Goal: Information Seeking & Learning: Find specific fact

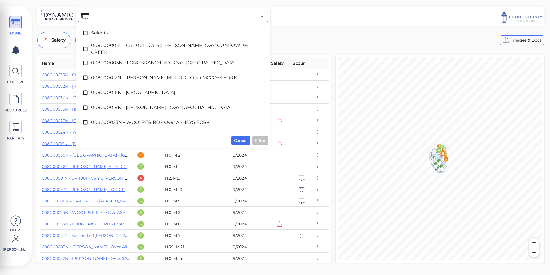
click at [134, 16] on input "text" at bounding box center [173, 16] width 167 height 8
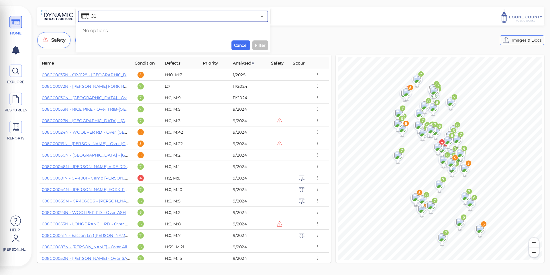
type input "3"
type input "008B0031N"
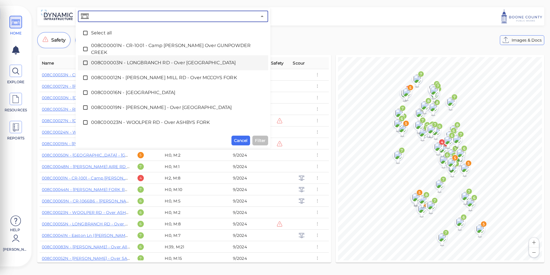
click at [323, 37] on div "Safety Deterioration Newly Analyzed Condition Images & Docs" at bounding box center [290, 40] width 507 height 16
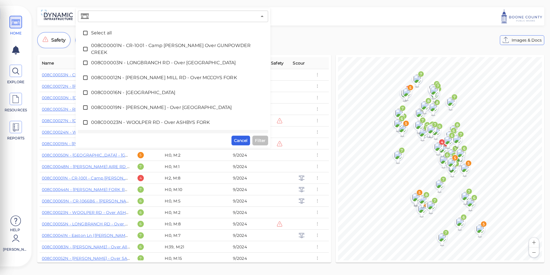
click at [236, 143] on span "Cancel" at bounding box center [240, 140] width 13 height 7
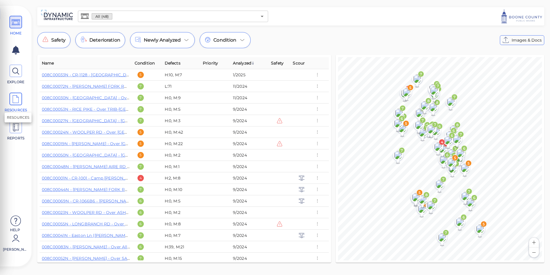
click at [13, 105] on icon at bounding box center [15, 99] width 9 height 13
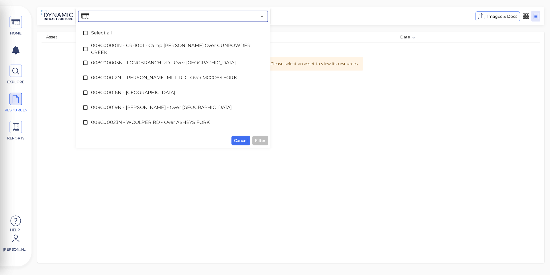
click at [107, 18] on input "text" at bounding box center [173, 16] width 167 height 8
click at [116, 79] on span "008C00012N - [PERSON_NAME] MILL RD - Over MCCOYS FORK" at bounding box center [173, 77] width 164 height 7
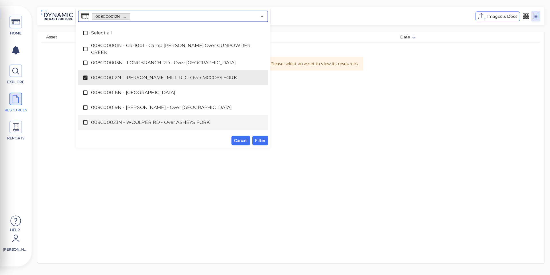
click at [106, 118] on div "008C00023N - WOOLPER RD - Over ASHBYS FORK" at bounding box center [173, 122] width 181 height 11
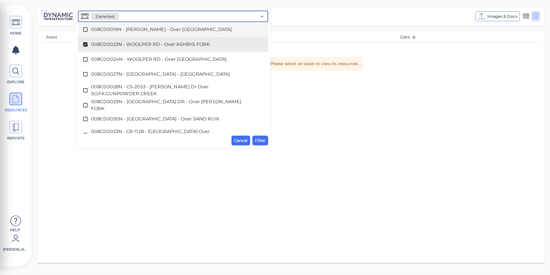
scroll to position [86, 0]
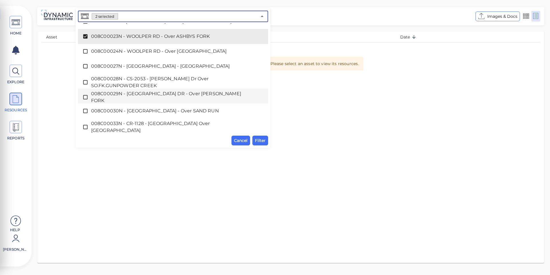
click at [98, 99] on span "008C00029N - [GEOGRAPHIC_DATA] DR - Over [PERSON_NAME] FORK" at bounding box center [173, 97] width 164 height 14
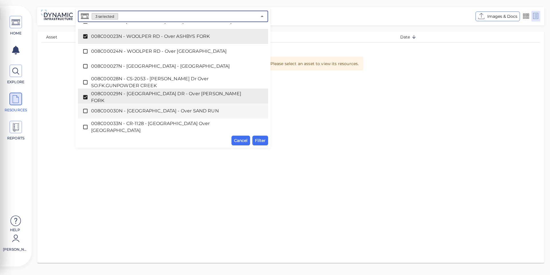
click at [98, 112] on span "008C00030N - [GEOGRAPHIC_DATA] - Over SAND RUN" at bounding box center [173, 110] width 164 height 7
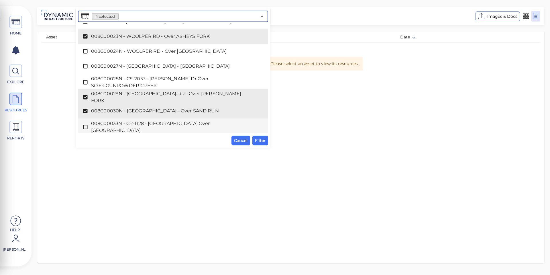
click at [101, 126] on span "008C00033N - CR-1128 - [GEOGRAPHIC_DATA] Over [GEOGRAPHIC_DATA]" at bounding box center [173, 127] width 164 height 14
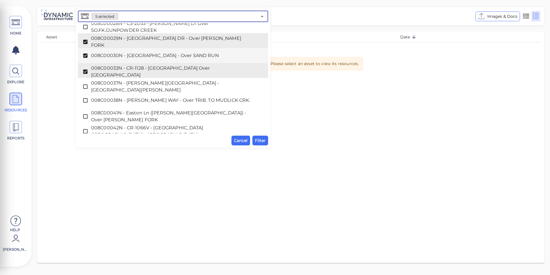
scroll to position [143, 0]
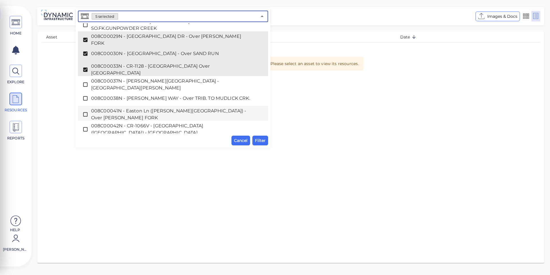
click at [104, 108] on span "008C00041N - Easton Ln ([PERSON_NAME][GEOGRAPHIC_DATA]) - Over [PERSON_NAME] FO…" at bounding box center [173, 114] width 164 height 14
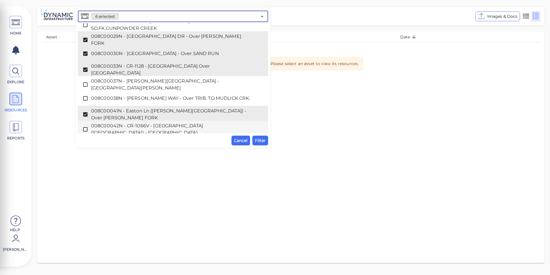
click at [103, 126] on span "008C00042N - CR-1066V - [GEOGRAPHIC_DATA] ([GEOGRAPHIC_DATA]) - [GEOGRAPHIC_DAT…" at bounding box center [173, 129] width 164 height 14
click at [259, 140] on span "Filter" at bounding box center [260, 140] width 11 height 7
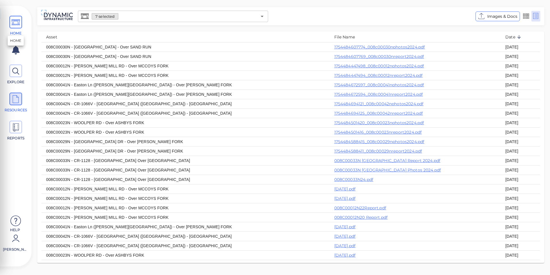
click at [18, 24] on icon at bounding box center [15, 22] width 9 height 13
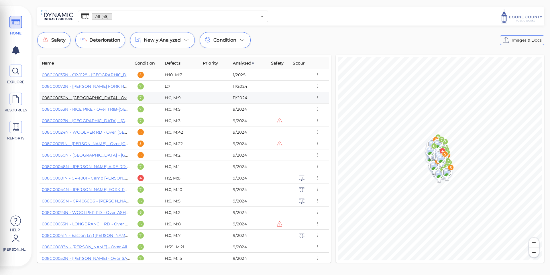
click at [101, 100] on link "008C00030N - [GEOGRAPHIC_DATA] - Over SAND RUN" at bounding box center [98, 97] width 113 height 5
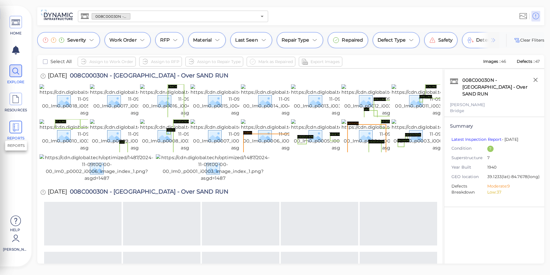
click at [15, 131] on icon at bounding box center [15, 127] width 9 height 13
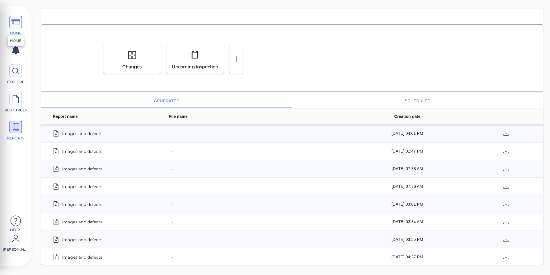
click at [18, 24] on icon at bounding box center [15, 22] width 9 height 13
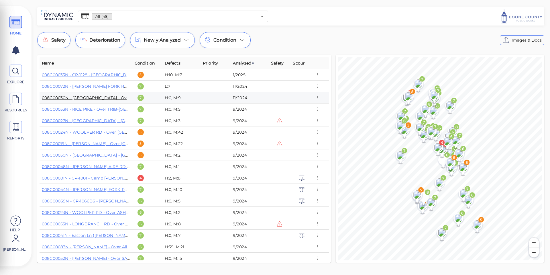
click at [98, 95] on link "008C00030N - [GEOGRAPHIC_DATA] - Over SAND RUN" at bounding box center [98, 97] width 113 height 5
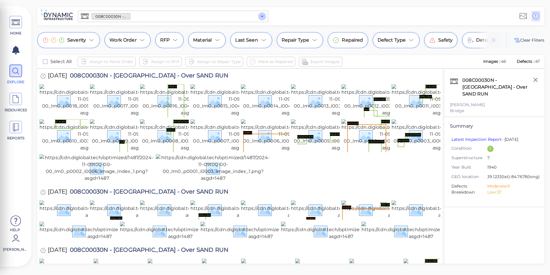
click at [261, 15] on icon "Open" at bounding box center [262, 16] width 7 height 7
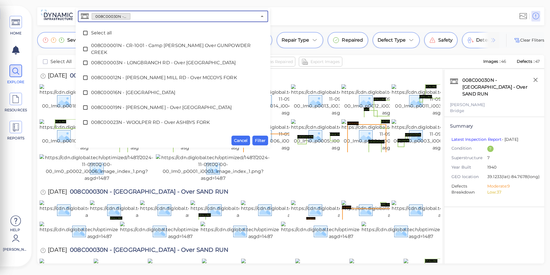
scroll to position [71, 0]
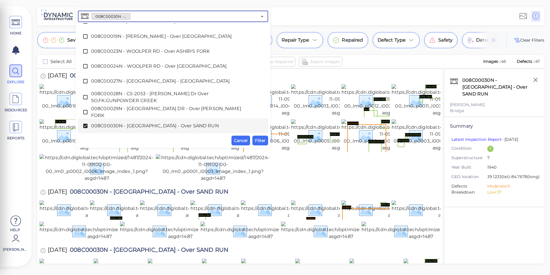
click at [85, 126] on icon at bounding box center [85, 126] width 4 height 4
click at [85, 125] on icon at bounding box center [86, 126] width 6 height 6
drag, startPoint x: 280, startPoint y: 215, endPoint x: 99, endPoint y: 146, distance: 194.0
click at [278, 183] on div "SCALING SCALING SCALING CRACK" at bounding box center [240, 168] width 401 height 28
click at [19, 97] on icon at bounding box center [15, 99] width 9 height 13
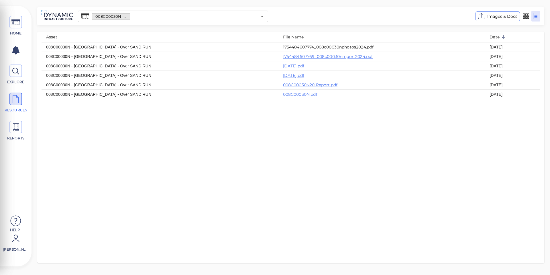
click at [305, 46] on link "1754484607774_008c00030nphotos2024.pdf" at bounding box center [328, 46] width 91 height 5
click at [15, 102] on icon at bounding box center [15, 99] width 9 height 13
click at [11, 23] on span at bounding box center [15, 22] width 13 height 13
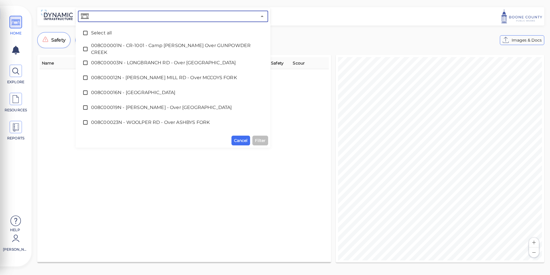
click at [130, 17] on input "text" at bounding box center [173, 16] width 167 height 8
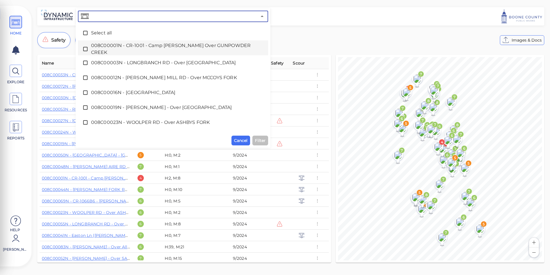
click at [87, 47] on icon at bounding box center [85, 49] width 4 height 4
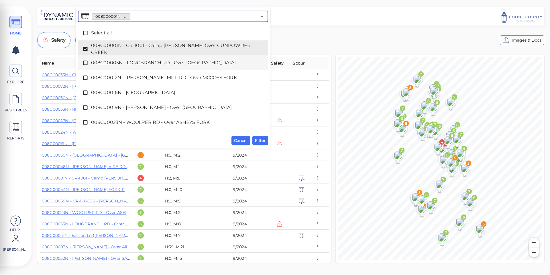
click at [86, 62] on icon at bounding box center [86, 63] width 6 height 6
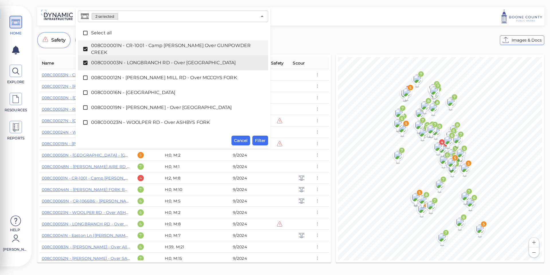
click at [232, 47] on span "008C00001N - CR-1001 - Camp [PERSON_NAME] Over GUNPOWDER CREEK" at bounding box center [173, 49] width 164 height 14
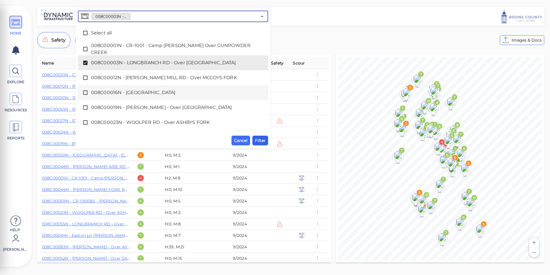
click at [260, 142] on span "Filter" at bounding box center [260, 140] width 11 height 7
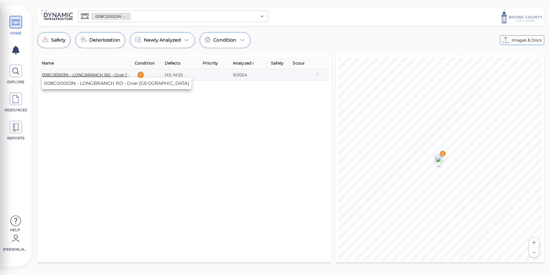
click at [96, 73] on link "008C00003N - LONGBRANCH RD - Over [GEOGRAPHIC_DATA]" at bounding box center [106, 74] width 128 height 5
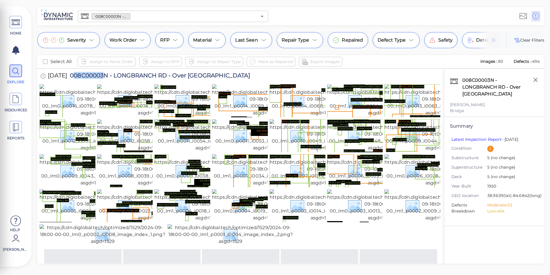
drag, startPoint x: 80, startPoint y: 75, endPoint x: 110, endPoint y: 76, distance: 30.1
click at [110, 76] on span "008C00003N - LONGBRANCH RD - Over [GEOGRAPHIC_DATA]" at bounding box center [158, 77] width 183 height 8
drag, startPoint x: 79, startPoint y: 76, endPoint x: 255, endPoint y: 77, distance: 176.0
click at [255, 77] on div "[DATE] 008C00003N - LONGBRANCH RD - Over [GEOGRAPHIC_DATA]" at bounding box center [151, 76] width 223 height 16
copy span "008C00003N - LONGBRANCH RD - Over [GEOGRAPHIC_DATA]"
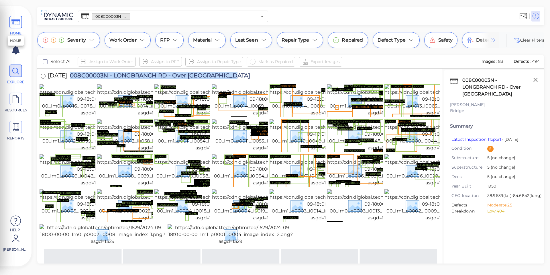
click at [19, 23] on icon at bounding box center [15, 22] width 9 height 13
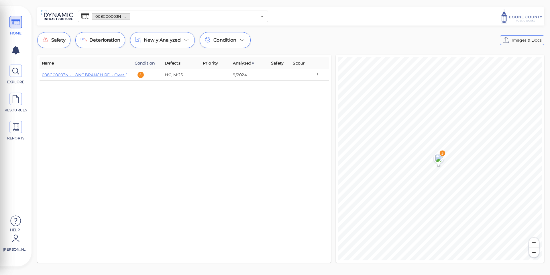
click at [141, 61] on span "Condition" at bounding box center [145, 63] width 20 height 7
click at [261, 18] on icon "Open" at bounding box center [262, 16] width 7 height 7
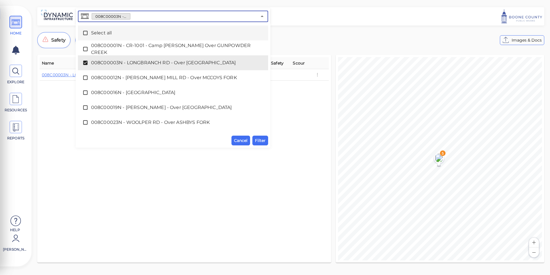
click at [102, 32] on span "Select all" at bounding box center [173, 33] width 164 height 7
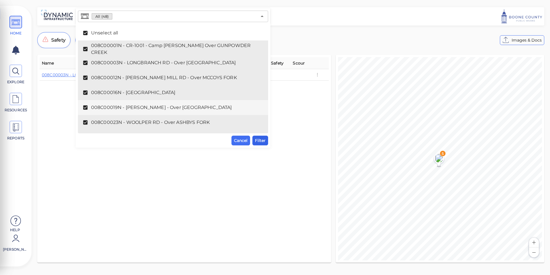
click at [264, 139] on span "Filter" at bounding box center [260, 140] width 11 height 7
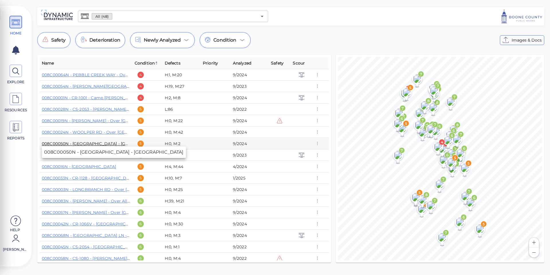
click at [108, 143] on link "008C00050N - [GEOGRAPHIC_DATA] - [GEOGRAPHIC_DATA]" at bounding box center [104, 143] width 124 height 5
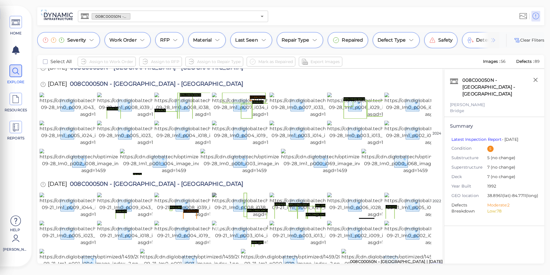
scroll to position [372, 0]
click at [11, 23] on span at bounding box center [15, 22] width 13 height 13
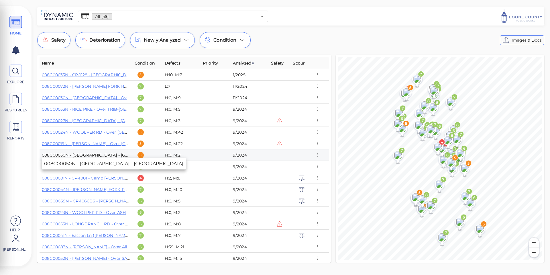
click at [111, 154] on link "008C00050N - [GEOGRAPHIC_DATA] - [GEOGRAPHIC_DATA]" at bounding box center [104, 154] width 124 height 5
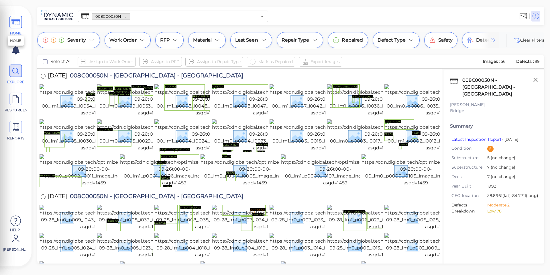
click at [15, 26] on icon at bounding box center [15, 22] width 9 height 13
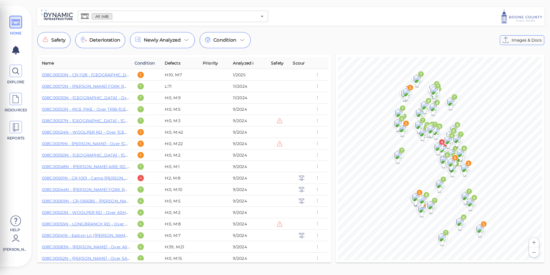
click at [149, 61] on span "Condition" at bounding box center [145, 63] width 20 height 7
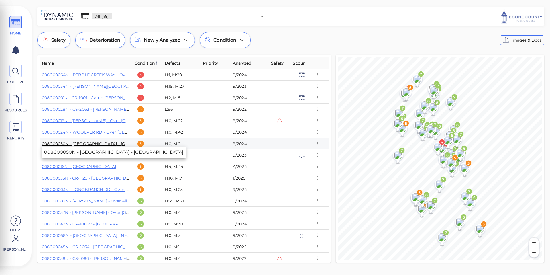
click at [108, 143] on link "008C00050N - [GEOGRAPHIC_DATA] - [GEOGRAPHIC_DATA]" at bounding box center [104, 143] width 124 height 5
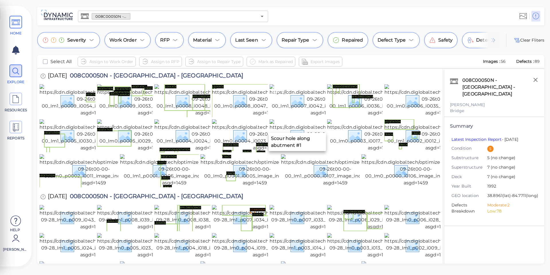
click at [18, 20] on icon at bounding box center [15, 22] width 9 height 13
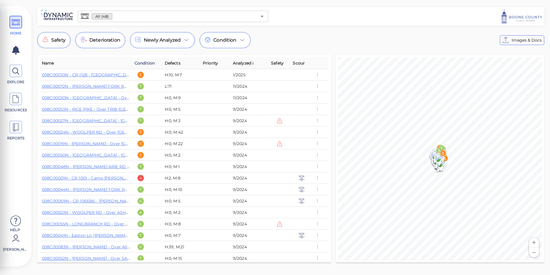
click at [147, 64] on span "Condition" at bounding box center [145, 63] width 20 height 7
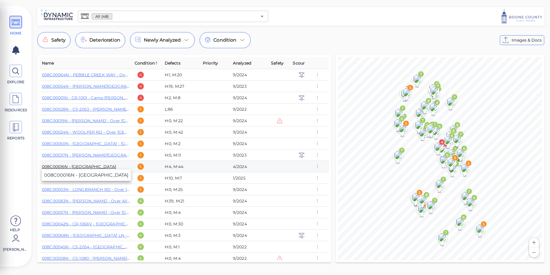
click at [104, 165] on link "008C00016N - [GEOGRAPHIC_DATA]" at bounding box center [79, 166] width 75 height 5
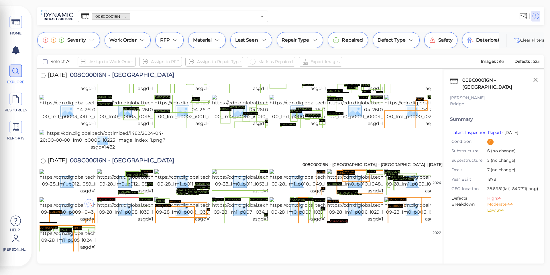
scroll to position [315, 0]
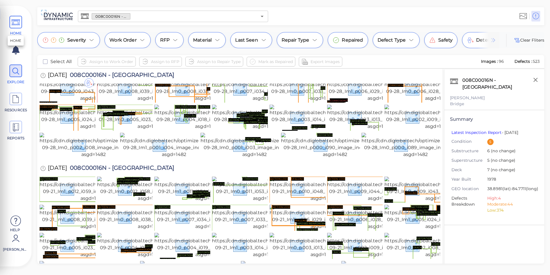
click at [16, 17] on icon at bounding box center [15, 22] width 9 height 13
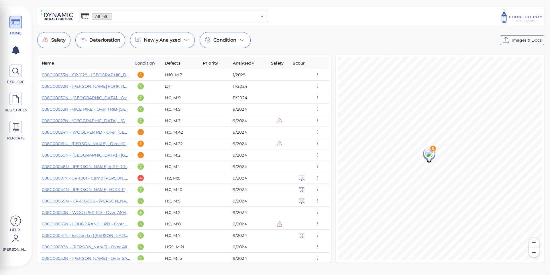
click at [140, 64] on span "Condition" at bounding box center [145, 63] width 20 height 7
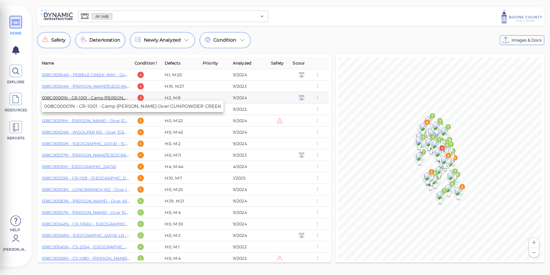
click at [58, 99] on link "008C00001N - CR-1001 - Camp [PERSON_NAME] Over GUNPOWDER CREEK" at bounding box center [119, 97] width 154 height 5
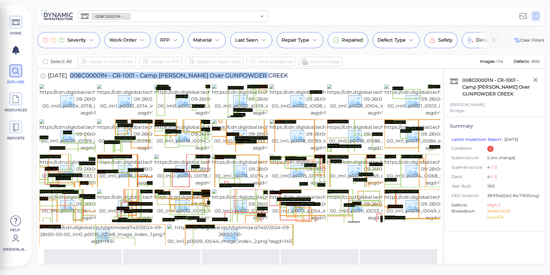
drag, startPoint x: 80, startPoint y: 76, endPoint x: 274, endPoint y: 79, distance: 193.7
click at [274, 79] on div "[DATE] 008C00001N - CR-1001 - [GEOGRAPHIC_DATA][PERSON_NAME] Over GUNPOWDER CRE…" at bounding box center [170, 76] width 261 height 16
copy span "008C00001N - CR-1001 - Camp [PERSON_NAME] Over GUNPOWDER CREEK"
